Goal: Transaction & Acquisition: Purchase product/service

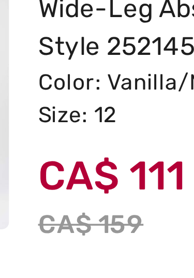
scroll to position [124, 0]
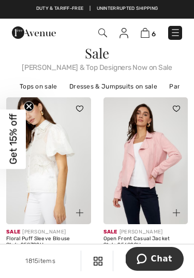
click at [154, 34] on span "6" at bounding box center [154, 34] width 4 height 8
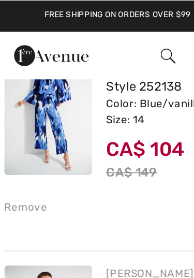
scroll to position [404, 0]
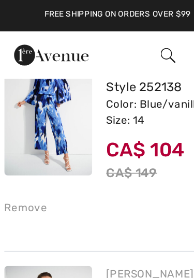
click at [51, 87] on img at bounding box center [32, 65] width 52 height 78
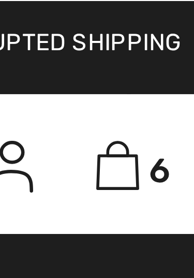
scroll to position [529, 0]
